Goal: Use online tool/utility: Utilize a website feature to perform a specific function

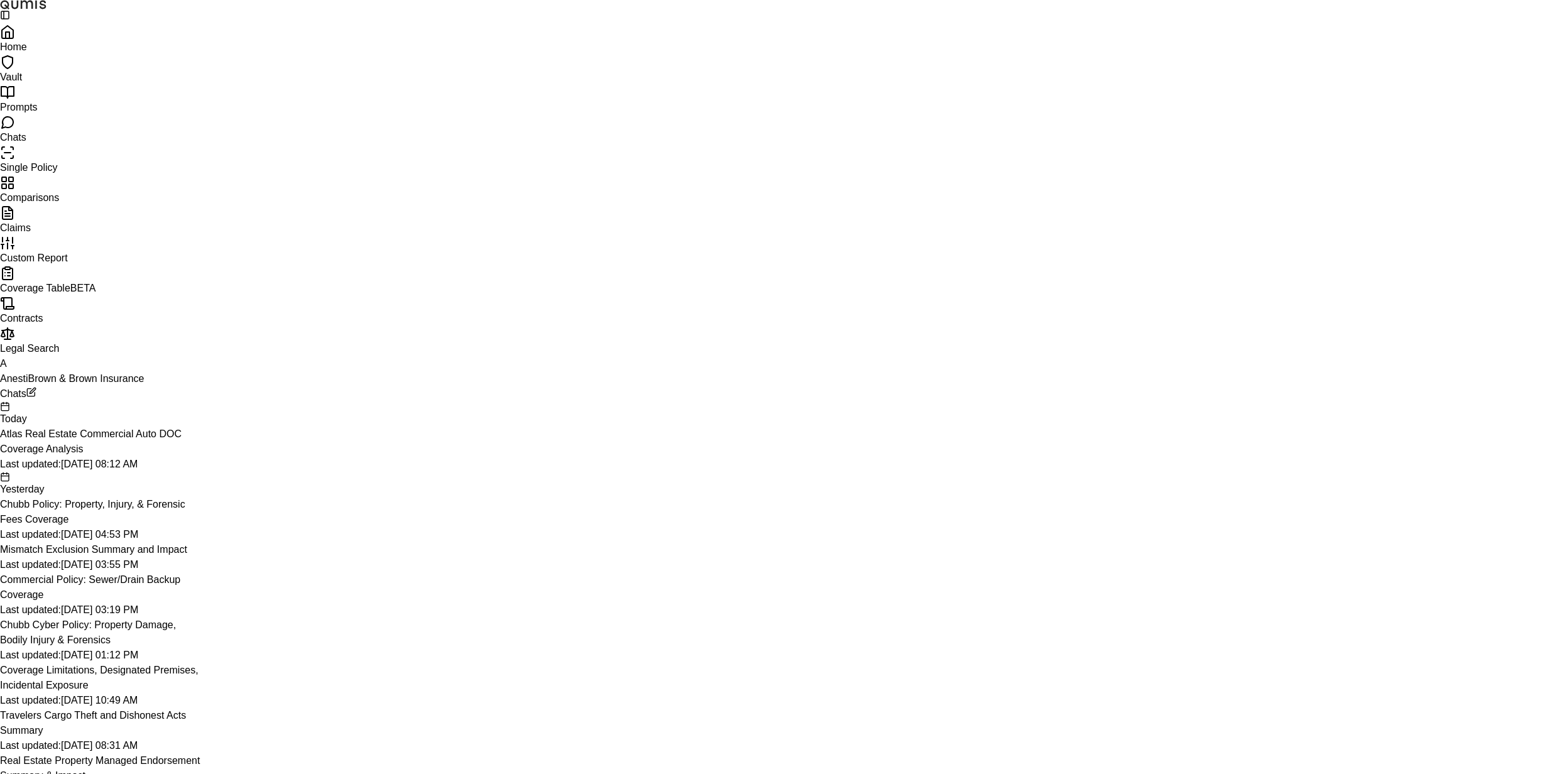
click at [93, 51] on div "Home Vault Prompts Chats Single Policy Comparisons Claims Custom Report Coverag…" at bounding box center [784, 206] width 1568 height 362
click at [103, 54] on link "Home" at bounding box center [784, 39] width 1568 height 30
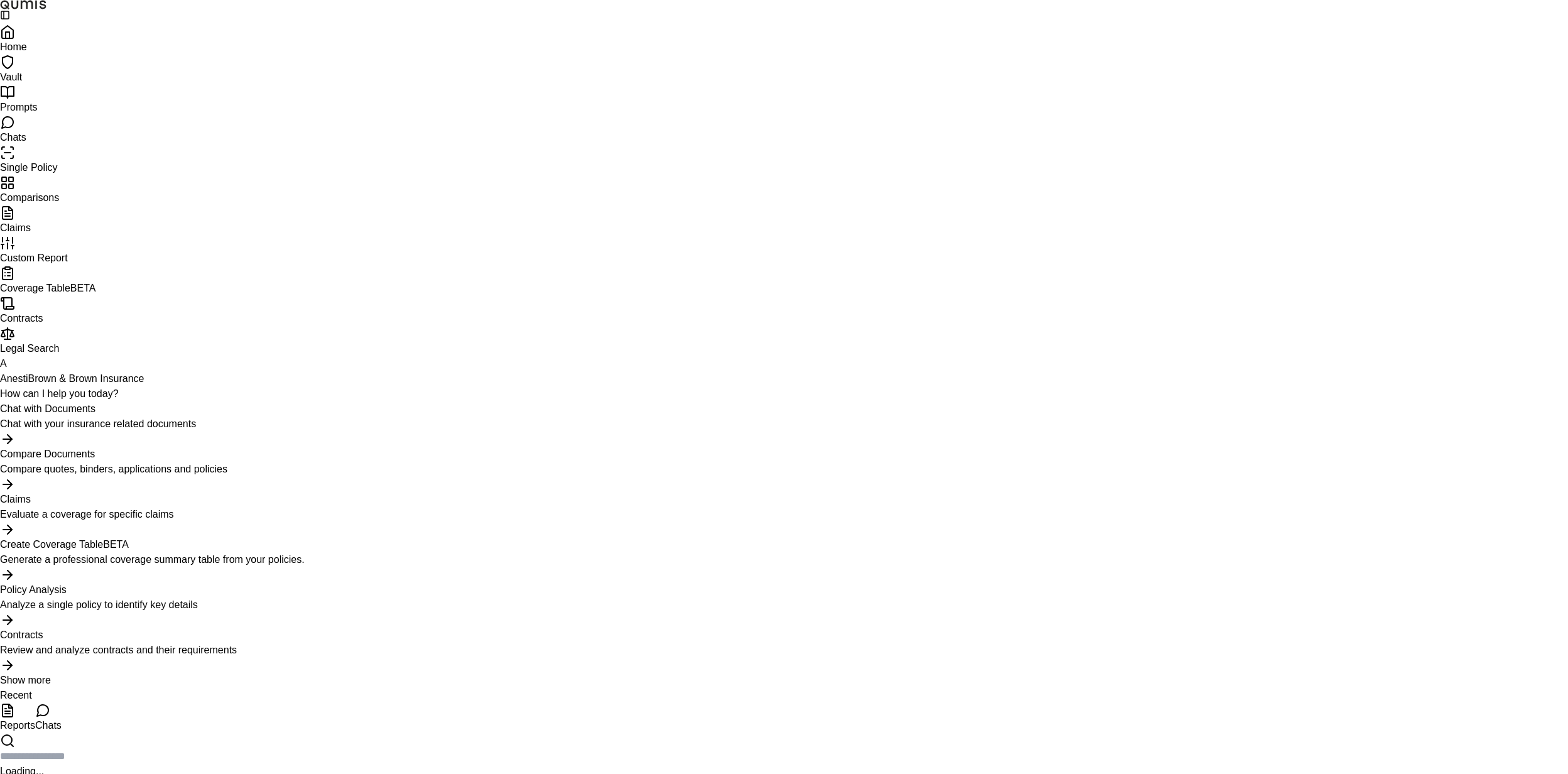
click at [532, 401] on div "Chat with Documents Chat with your insurance related documents" at bounding box center [784, 416] width 1568 height 30
